Goal: Transaction & Acquisition: Purchase product/service

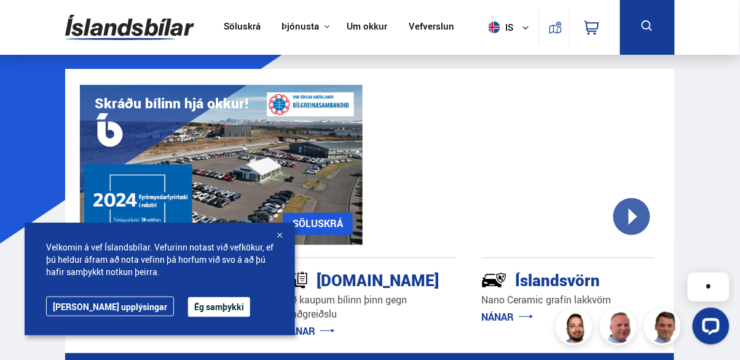
click at [188, 310] on button "Ég samþykki" at bounding box center [219, 307] width 62 height 20
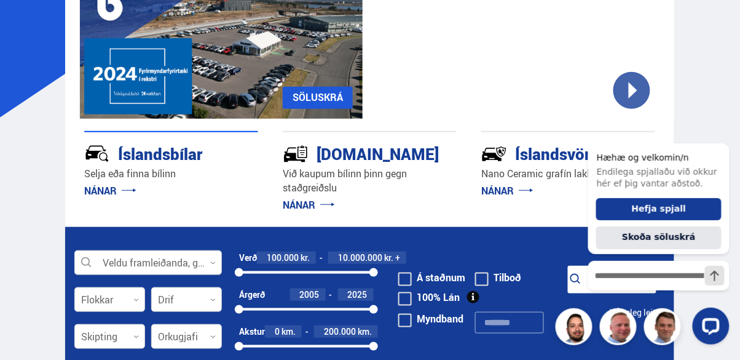
scroll to position [127, 0]
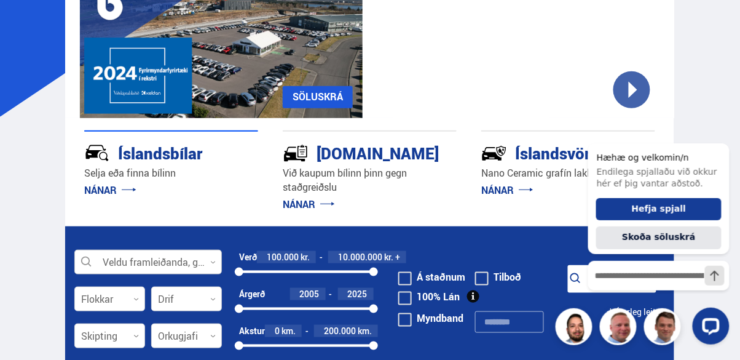
click at [164, 262] on div at bounding box center [148, 262] width 148 height 25
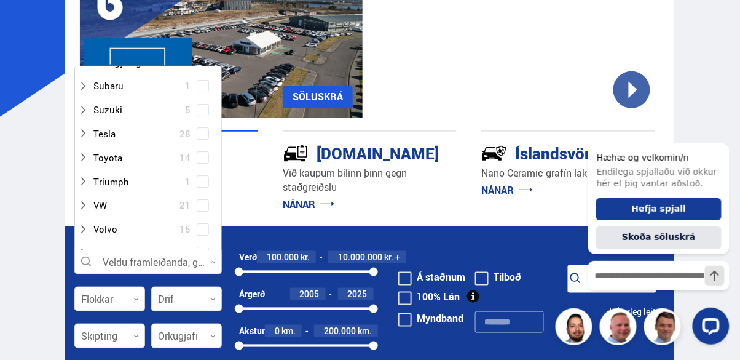
scroll to position [872, 0]
click at [119, 131] on div at bounding box center [136, 134] width 116 height 18
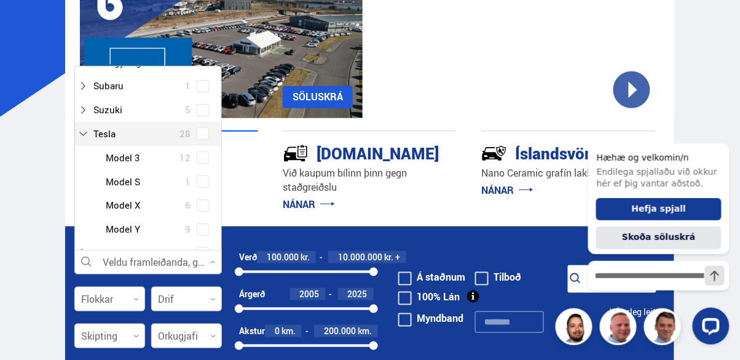
click at [148, 228] on div at bounding box center [161, 229] width 116 height 18
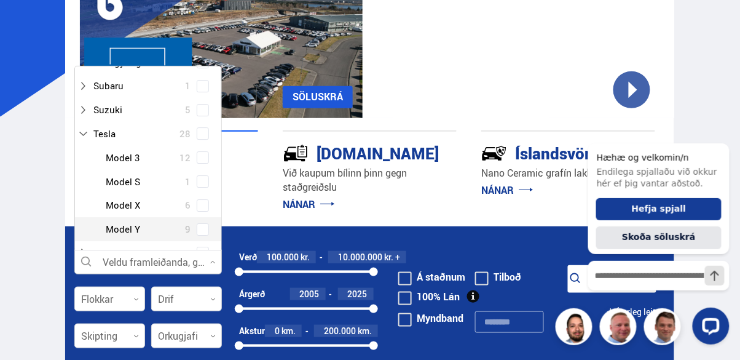
click at [200, 228] on span at bounding box center [202, 229] width 5 height 5
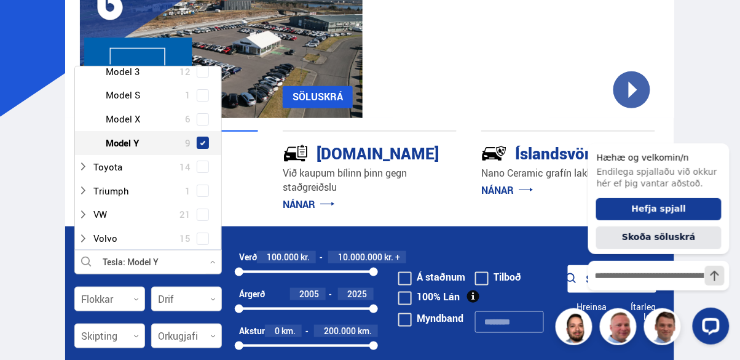
scroll to position [983, 0]
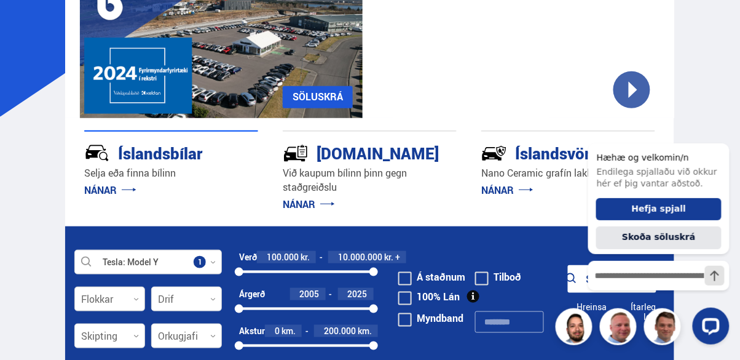
click at [130, 300] on div at bounding box center [109, 299] width 71 height 25
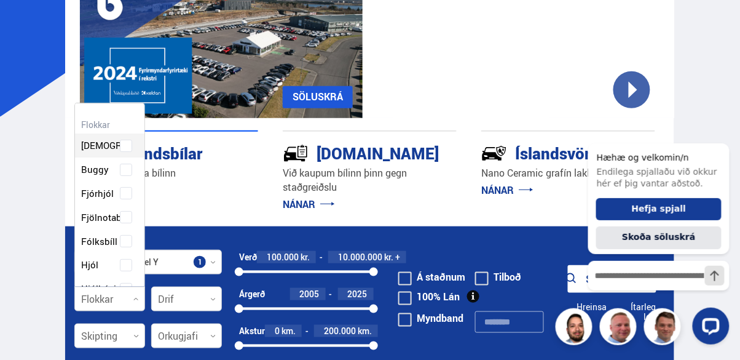
scroll to position [183, 66]
click at [127, 239] on div "Beislisvagn Buggy Fjórhjól Fjölnotabíll Fólksbíll Hjól Hjólhýsi Húsbíll [PERSON…" at bounding box center [109, 360] width 69 height 489
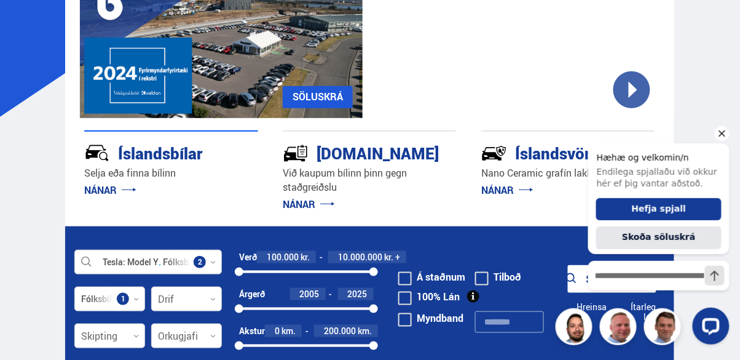
click at [722, 137] on icon "Hide greeting" at bounding box center [721, 132] width 15 height 15
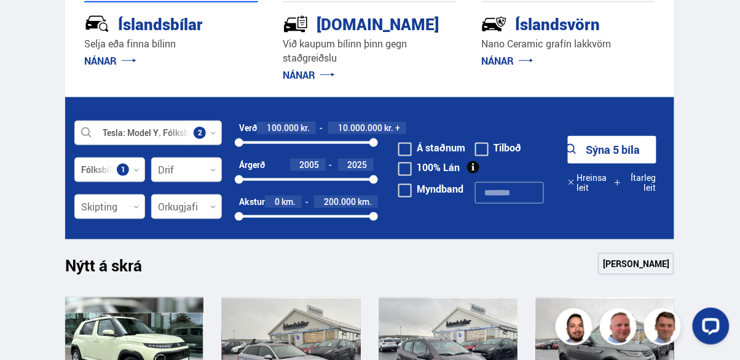
scroll to position [257, 0]
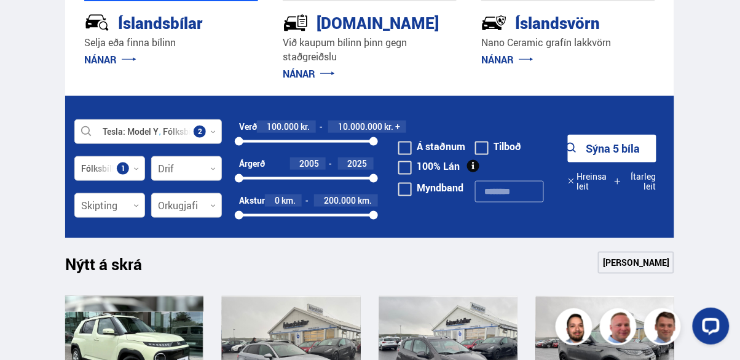
click at [650, 261] on link "[PERSON_NAME]" at bounding box center [636, 262] width 76 height 22
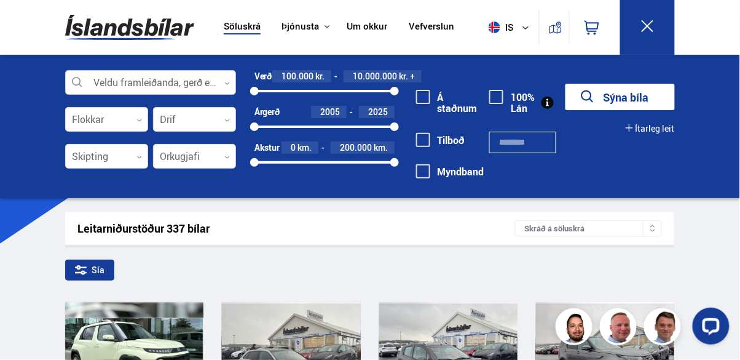
click at [199, 75] on div at bounding box center [150, 83] width 171 height 25
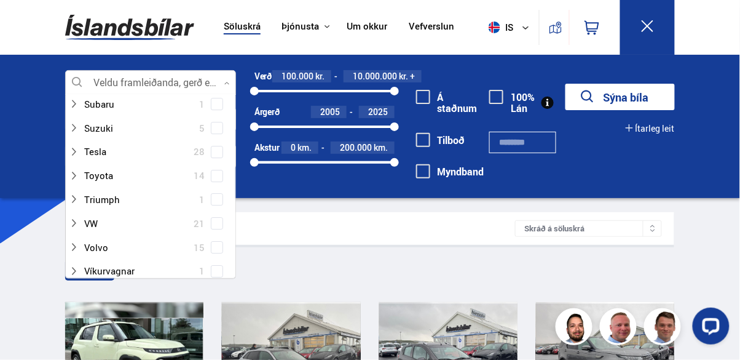
scroll to position [882, 0]
click at [113, 149] on div at bounding box center [138, 152] width 139 height 18
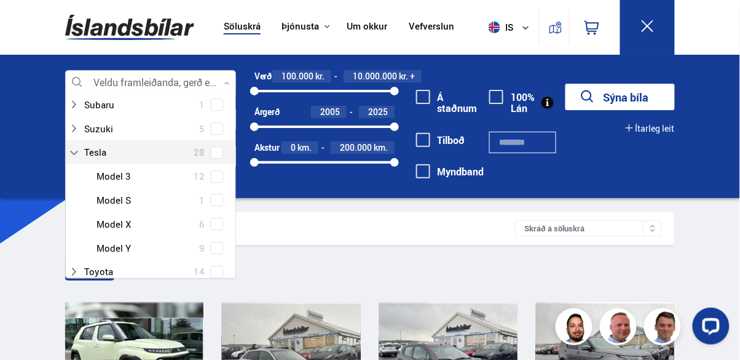
click at [215, 246] on span at bounding box center [217, 247] width 5 height 5
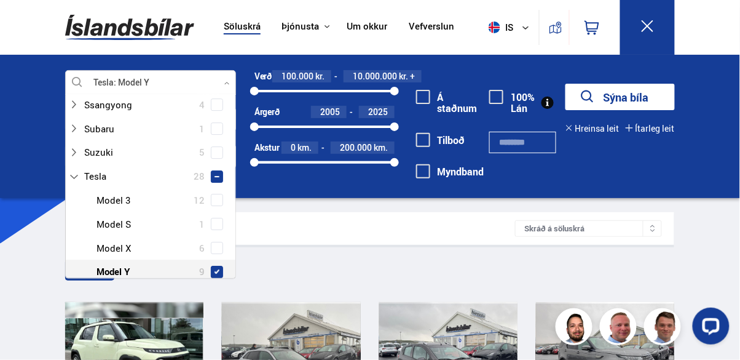
scroll to position [906, 0]
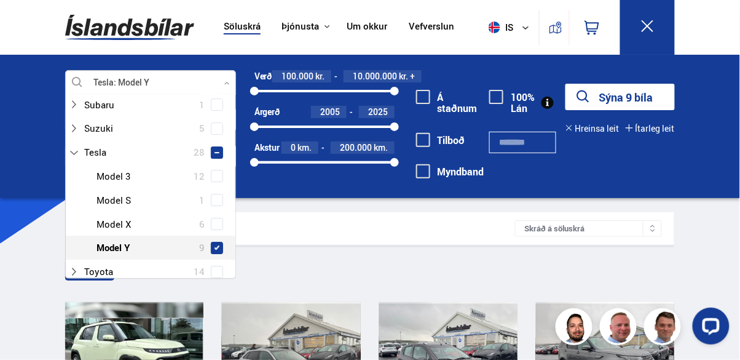
click at [366, 267] on div "Sía" at bounding box center [369, 272] width 609 height 26
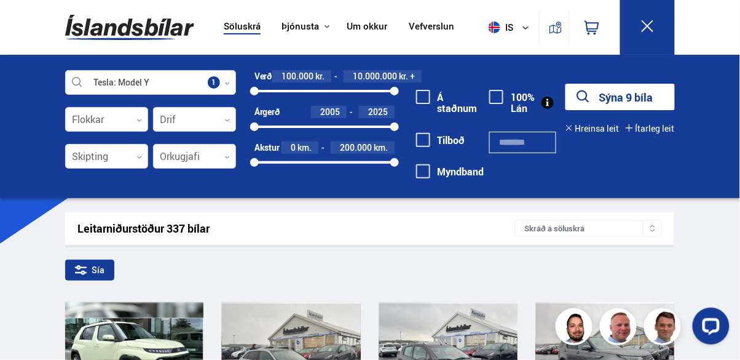
click at [622, 98] on button "Sýna 9 bíla" at bounding box center [620, 97] width 109 height 26
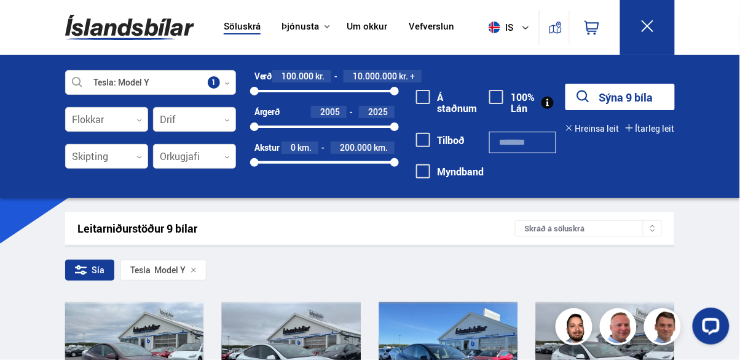
click at [397, 127] on div at bounding box center [394, 126] width 9 height 9
click at [258, 127] on div at bounding box center [254, 126] width 9 height 9
click at [376, 128] on div at bounding box center [373, 126] width 9 height 9
click at [630, 100] on button "Sýna 7 bíla" at bounding box center [620, 97] width 109 height 26
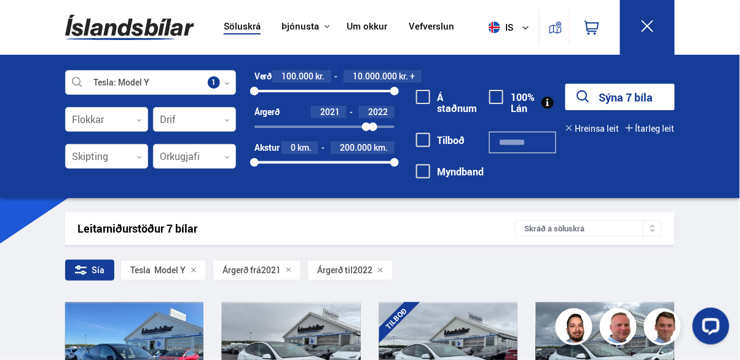
click at [71, 232] on div "Leitarniðurstöður 7 bílar Skráð á [GEOGRAPHIC_DATA]" at bounding box center [369, 228] width 609 height 33
click at [662, 25] on button at bounding box center [647, 27] width 55 height 55
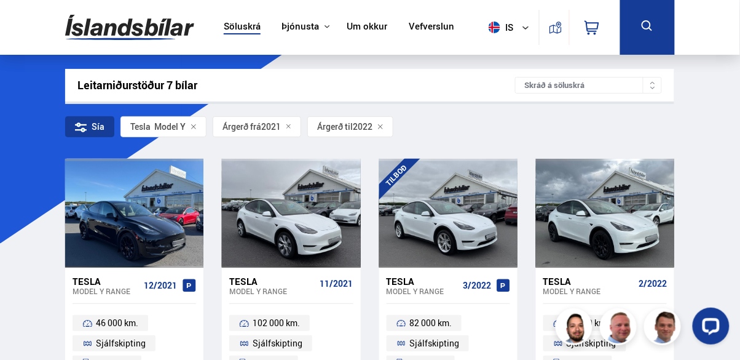
click at [249, 30] on link "Söluskrá" at bounding box center [242, 27] width 37 height 13
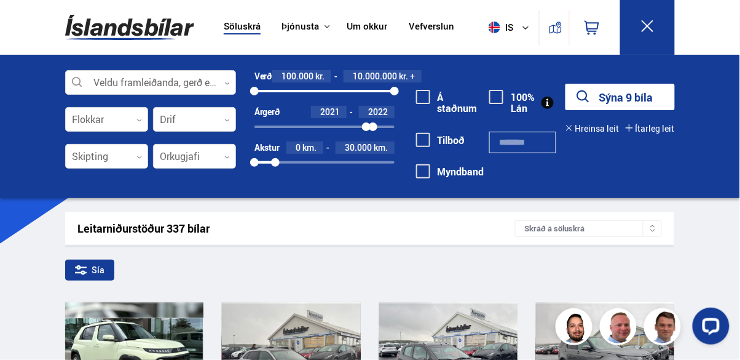
click at [384, 127] on div "2021 2022" at bounding box center [325, 126] width 140 height 2
click at [633, 100] on button "Sýna 9 bíla" at bounding box center [620, 97] width 109 height 26
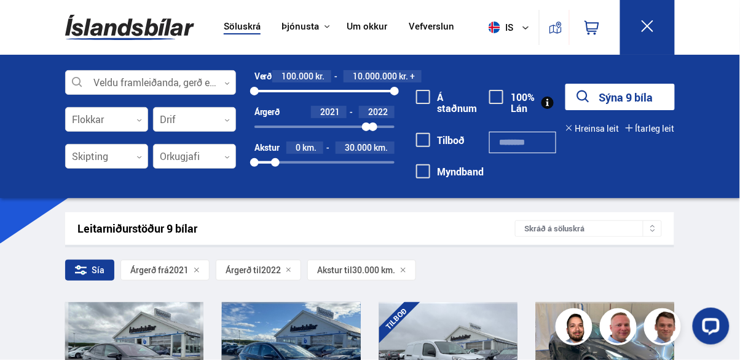
click at [655, 32] on button at bounding box center [647, 27] width 55 height 55
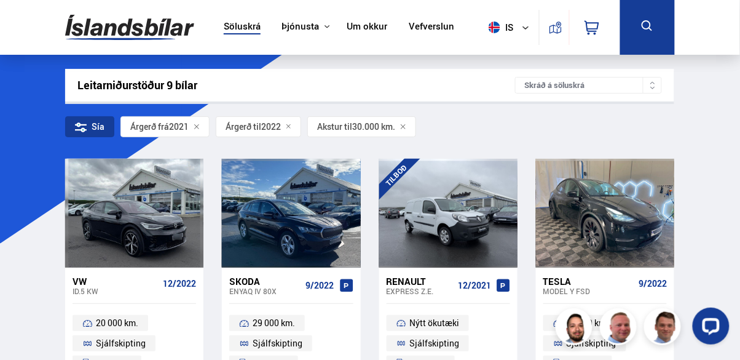
click at [257, 30] on link "Söluskrá" at bounding box center [242, 27] width 37 height 13
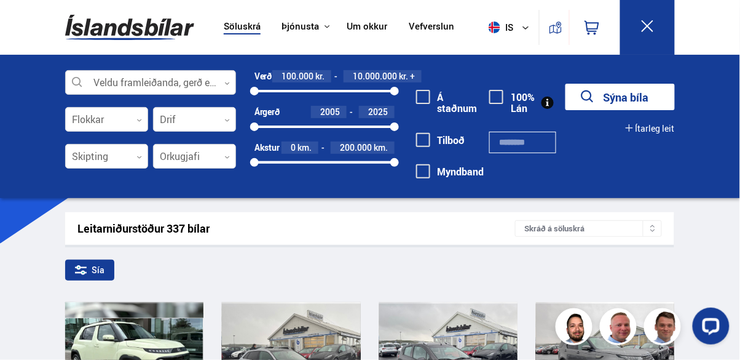
click at [176, 84] on div at bounding box center [150, 83] width 171 height 25
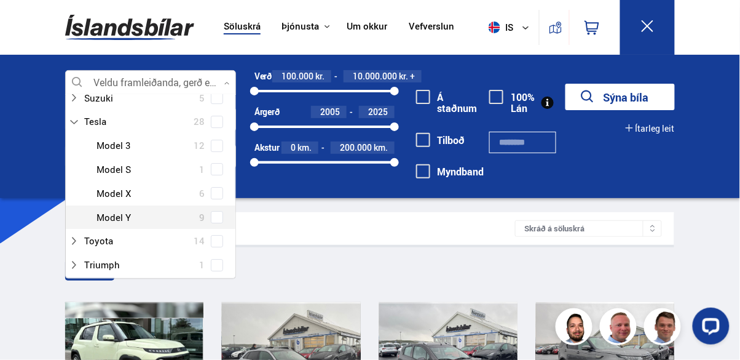
scroll to position [911, 0]
click at [220, 121] on span at bounding box center [217, 123] width 12 height 12
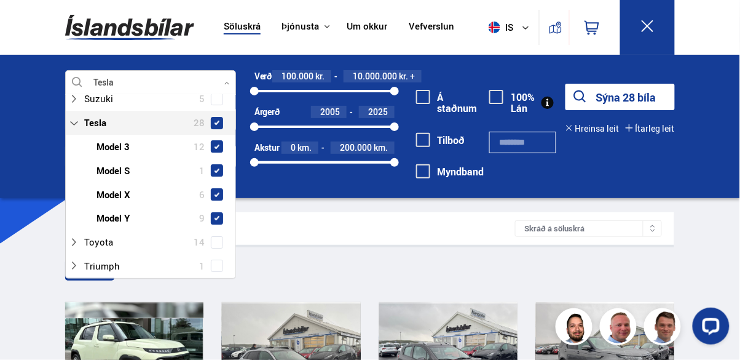
click at [217, 146] on span at bounding box center [217, 146] width 10 height 10
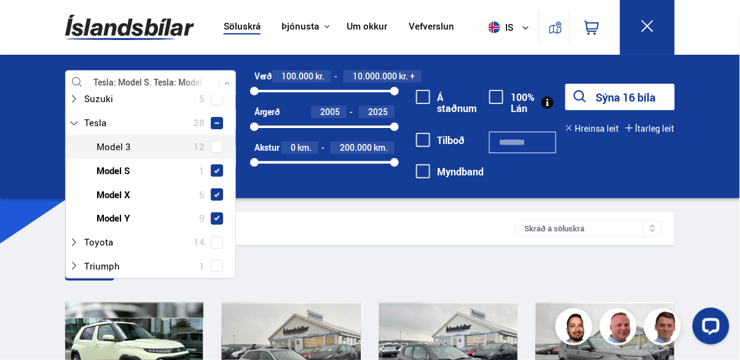
click at [216, 170] on span at bounding box center [217, 170] width 10 height 10
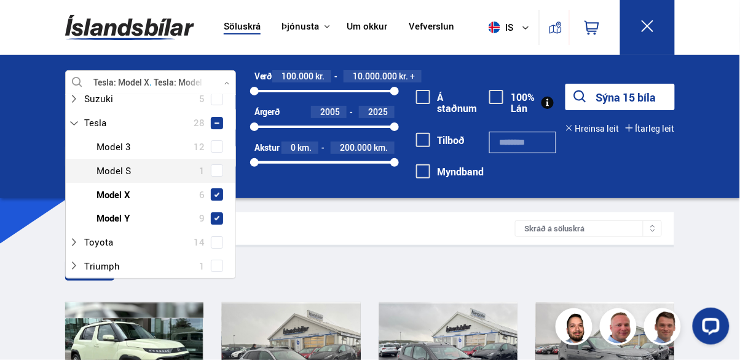
click at [217, 196] on span at bounding box center [217, 194] width 12 height 12
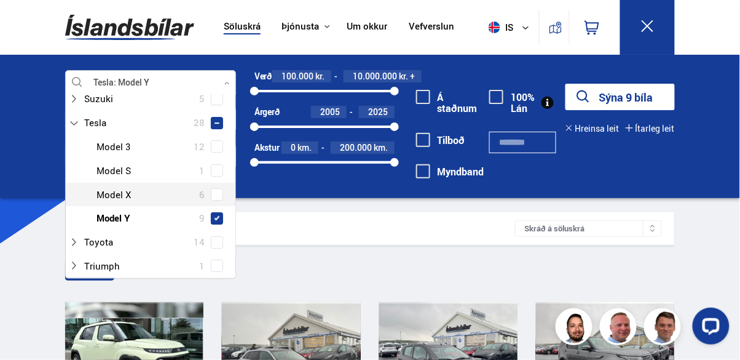
click at [336, 225] on div "Leitarniðurstöður 337 bílar" at bounding box center [296, 228] width 438 height 13
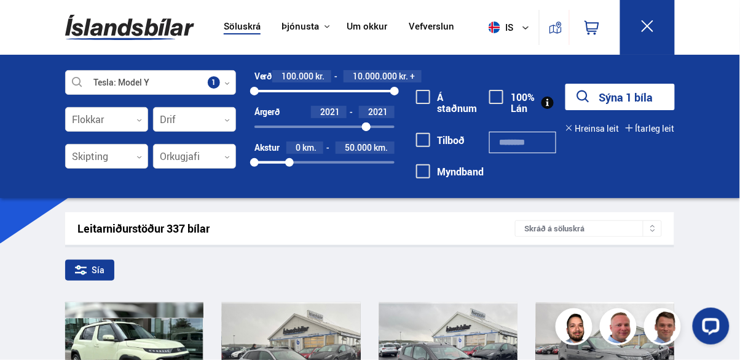
click at [635, 98] on button "Sýna 1 bíla" at bounding box center [620, 97] width 109 height 26
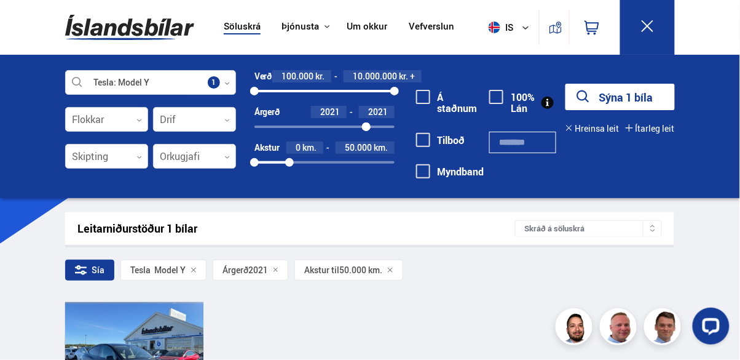
click at [665, 23] on button at bounding box center [647, 27] width 55 height 55
